Goal: Task Accomplishment & Management: Manage account settings

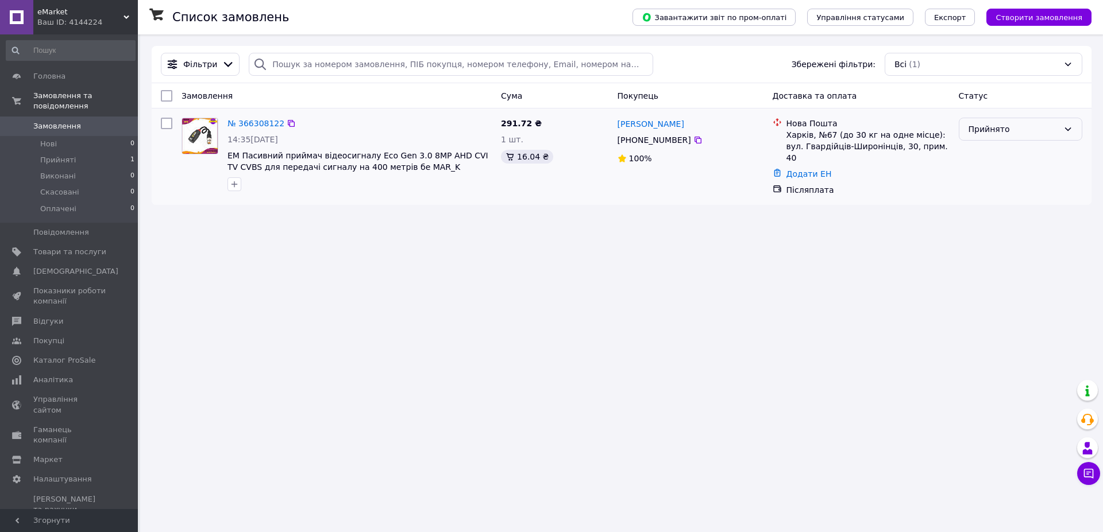
click at [1015, 127] on div "Прийнято" at bounding box center [1013, 129] width 90 height 13
click at [875, 17] on span "Управління статусами" at bounding box center [860, 17] width 88 height 9
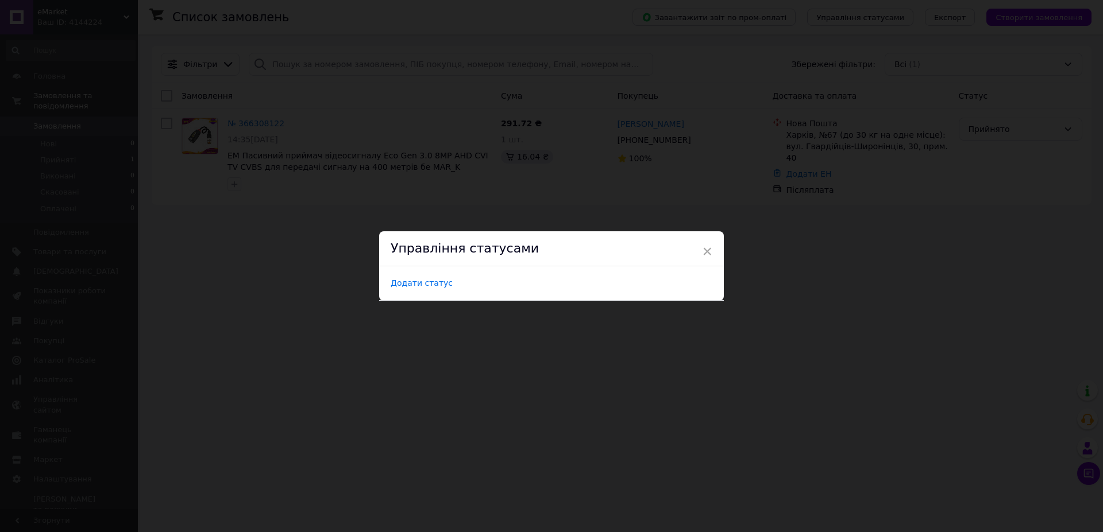
click at [427, 285] on span "Додати статус" at bounding box center [422, 284] width 62 height 10
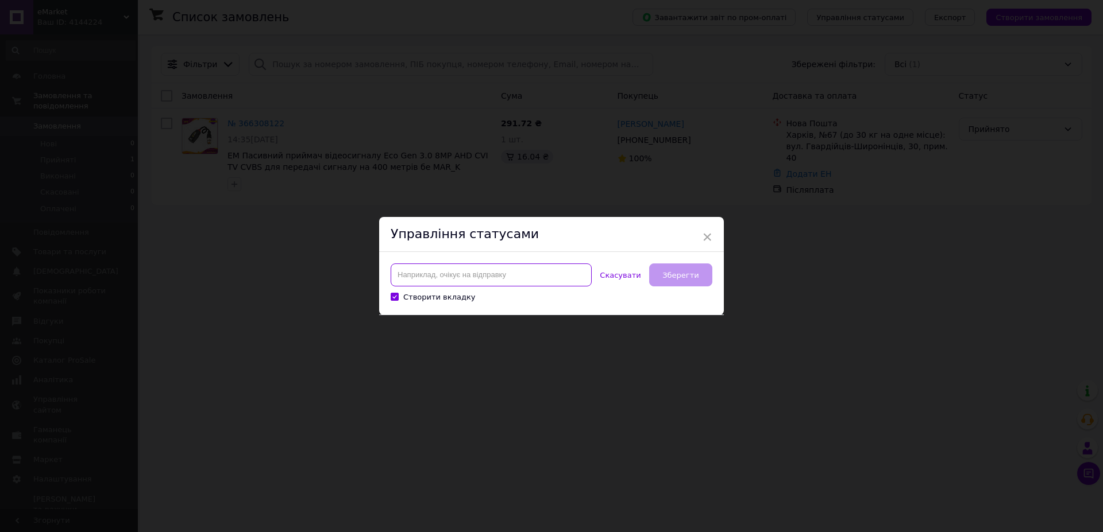
click at [477, 272] on input at bounding box center [491, 275] width 201 height 23
type input "Підтверджений"
click at [680, 275] on span "Зберегти" at bounding box center [680, 275] width 36 height 9
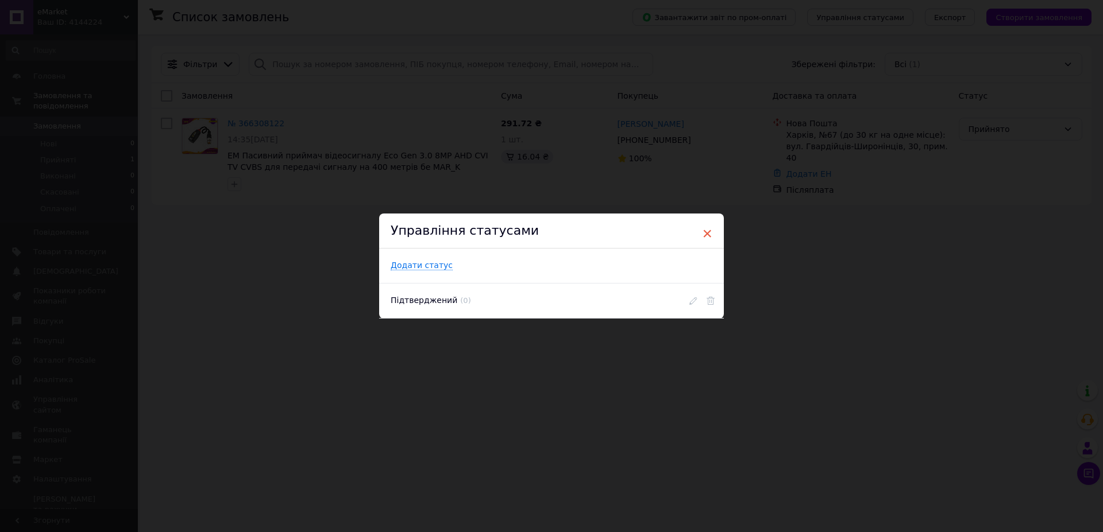
click at [706, 229] on span "×" at bounding box center [707, 234] width 10 height 20
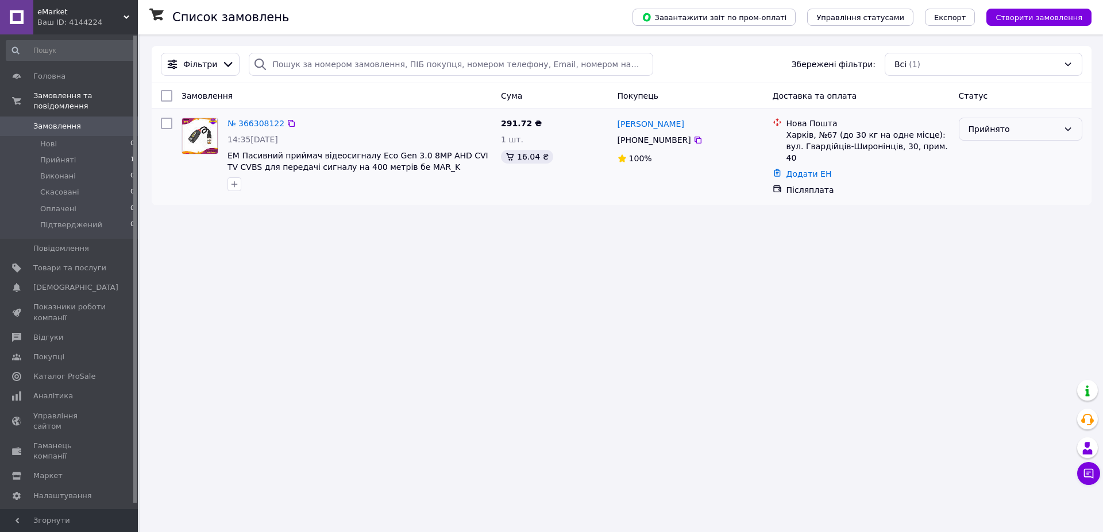
click at [1063, 128] on icon at bounding box center [1067, 129] width 9 height 9
click at [1006, 214] on li "Підтверджений" at bounding box center [1020, 216] width 122 height 21
click at [69, 121] on span "Замовлення" at bounding box center [57, 126] width 48 height 10
click at [68, 121] on span "Замовлення" at bounding box center [57, 126] width 48 height 10
